Goal: Transaction & Acquisition: Purchase product/service

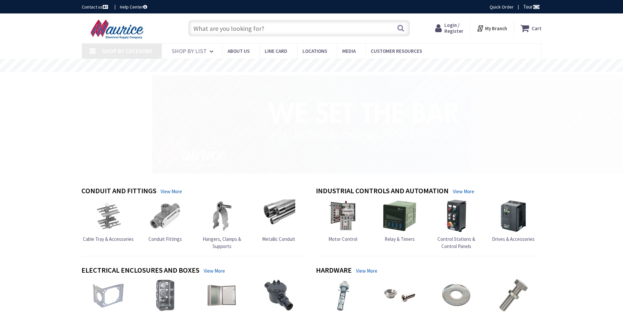
type input "Stubble Rd, [GEOGRAPHIC_DATA], [GEOGRAPHIC_DATA] 20147, [GEOGRAPHIC_DATA]"
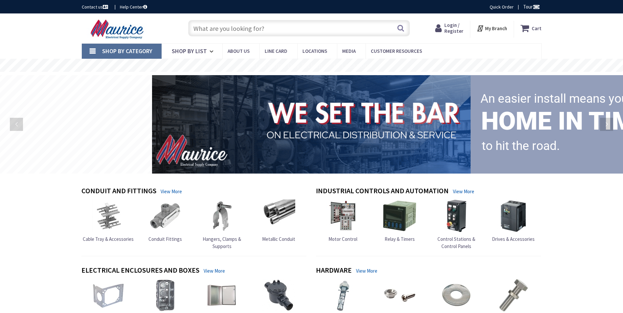
click at [456, 28] on span "Login / Register" at bounding box center [454, 28] width 19 height 12
click at [455, 32] on span "Login / Register" at bounding box center [454, 28] width 19 height 12
click at [453, 29] on span "Login / Register" at bounding box center [454, 28] width 19 height 12
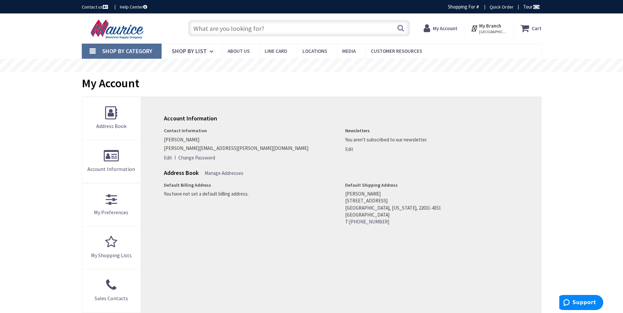
click at [237, 32] on input "text" at bounding box center [299, 28] width 222 height 16
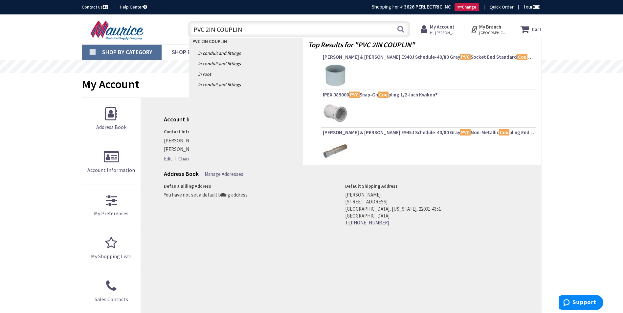
type input "PVC 2IN COUPLING"
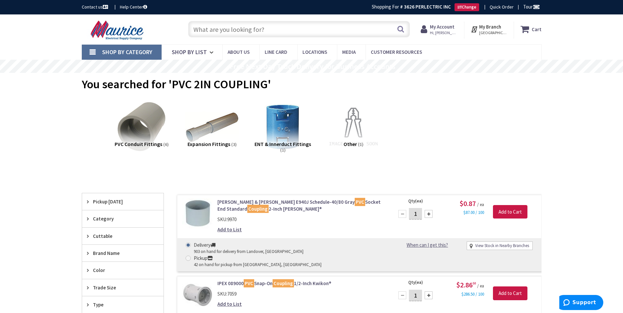
click at [299, 26] on input "text" at bounding box center [299, 29] width 222 height 16
type input "2"
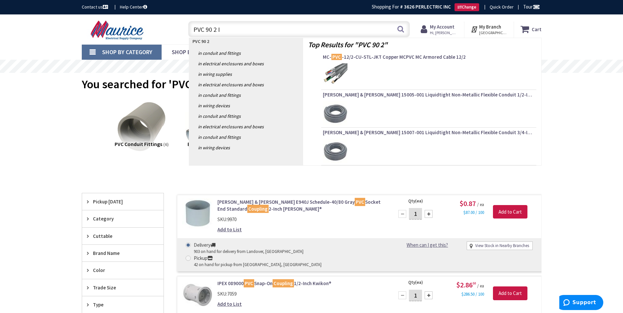
type input "PVC 90 2 IN"
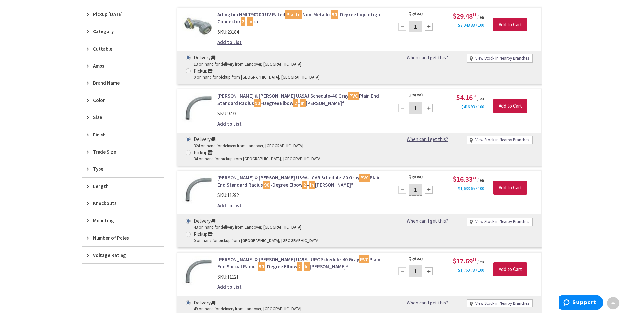
scroll to position [264, 0]
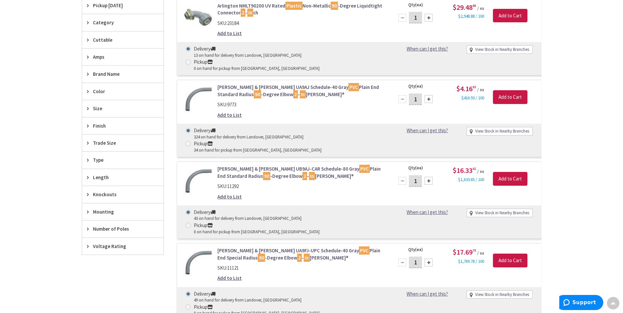
click at [277, 84] on link "Thomas & Betts UA9AJ Schedule-40 Gray PVC Plain End Standard Radius 90 -Degree …" at bounding box center [301, 91] width 167 height 14
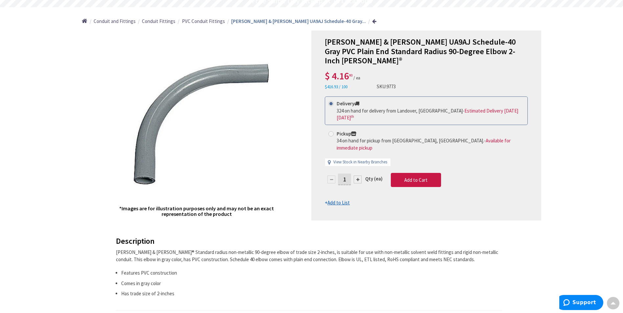
scroll to position [67, 0]
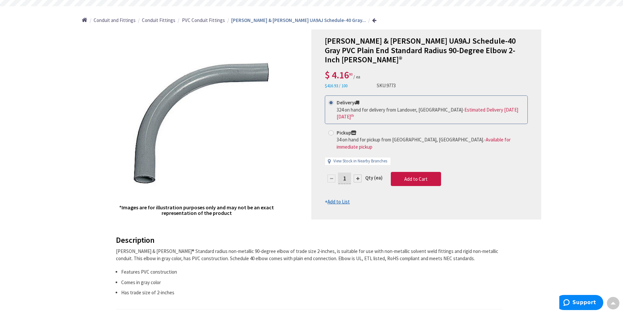
click at [214, 22] on span "PVC Conduit Fittings" at bounding box center [203, 20] width 43 height 6
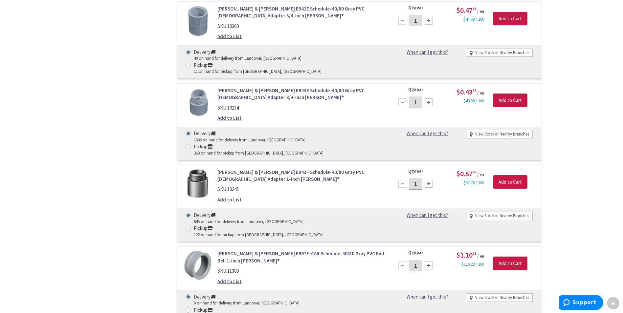
scroll to position [790, 0]
